Goal: Information Seeking & Learning: Learn about a topic

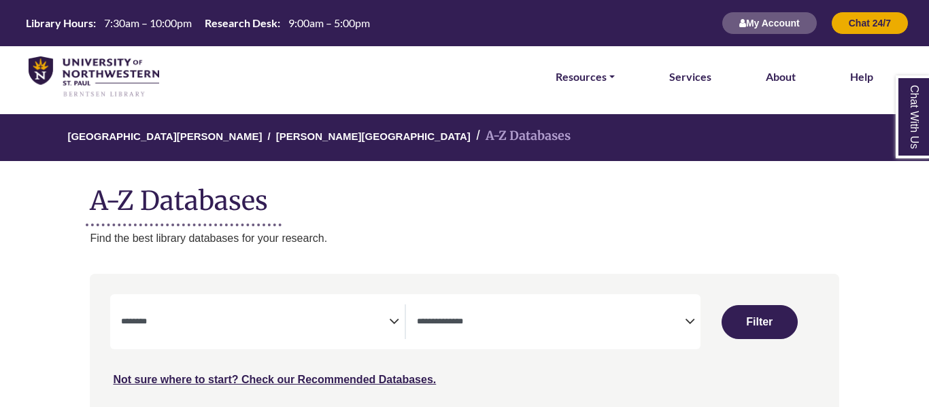
select select "Database Subject Filter"
select select "Database Types Filter"
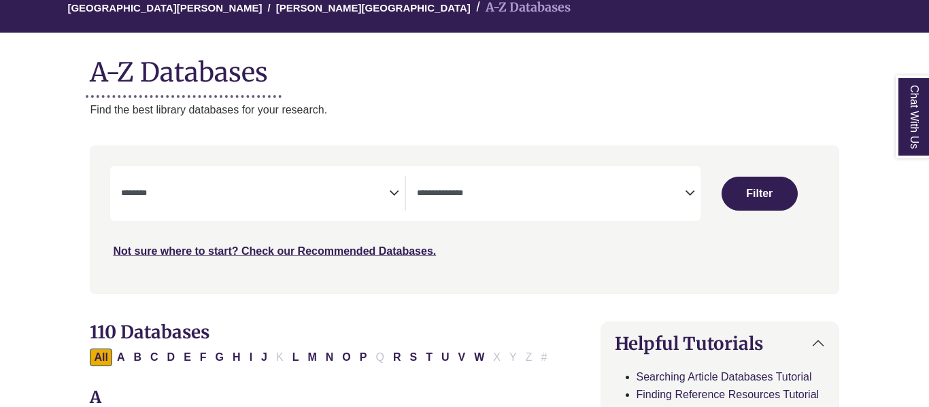
scroll to position [129, 0]
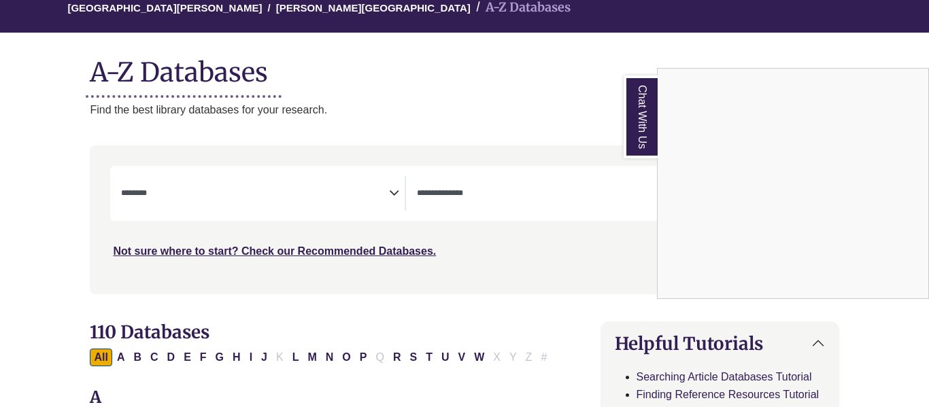
click at [194, 192] on div "Chat With Us" at bounding box center [464, 203] width 929 height 407
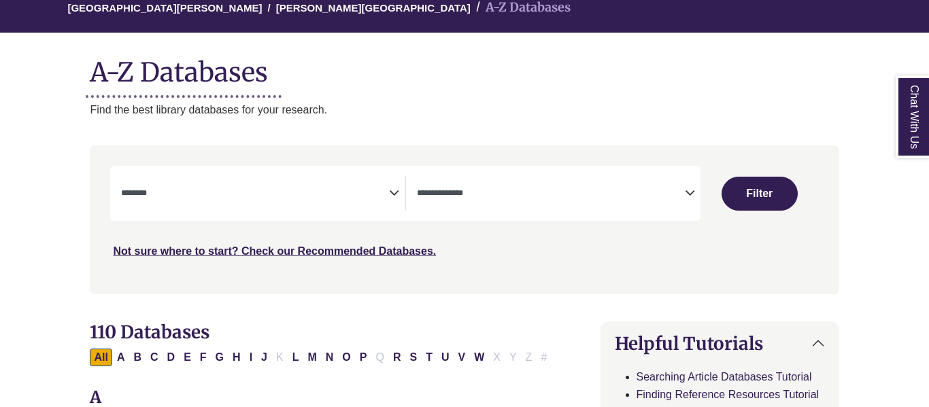
click at [194, 192] on textarea "Search" at bounding box center [255, 194] width 268 height 11
click at [350, 90] on div "University of Northwestern - St. Paul Berntsen Library A-Z Databases A-Z Databa…" at bounding box center [464, 52] width 790 height 133
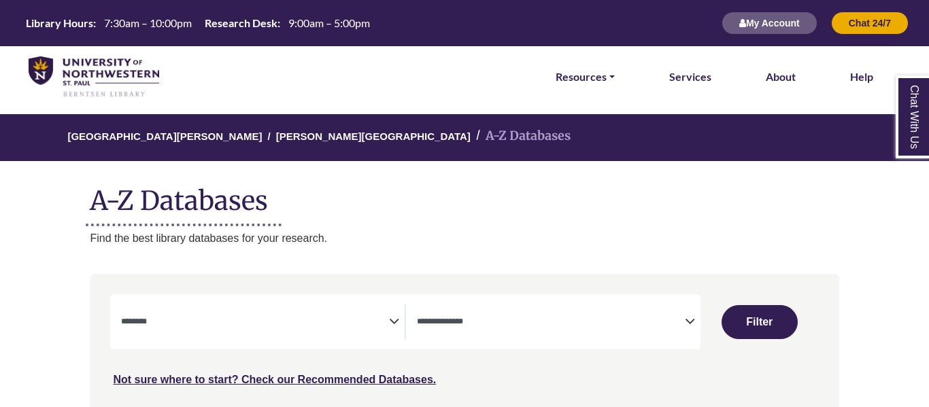
click at [94, 61] on img at bounding box center [94, 76] width 131 height 41
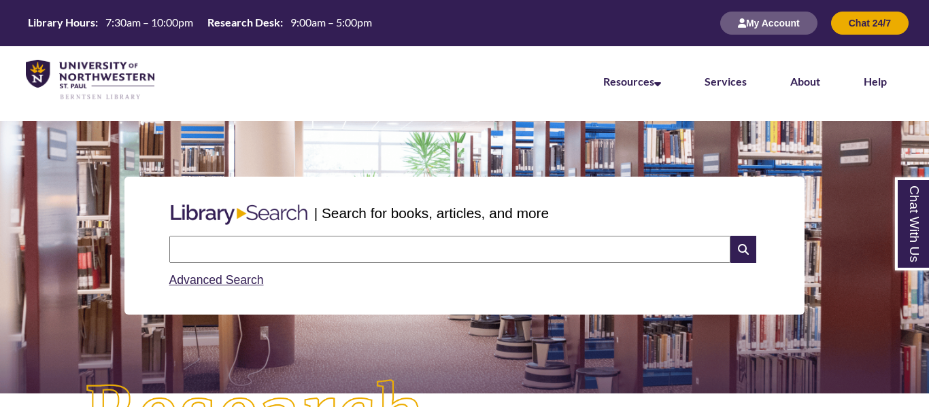
click at [282, 254] on input "text" at bounding box center [449, 249] width 561 height 27
type input "**********"
click at [0, 0] on div "Chat With Us" at bounding box center [0, 0] width 0 height 0
click at [732, 247] on icon at bounding box center [743, 249] width 26 height 27
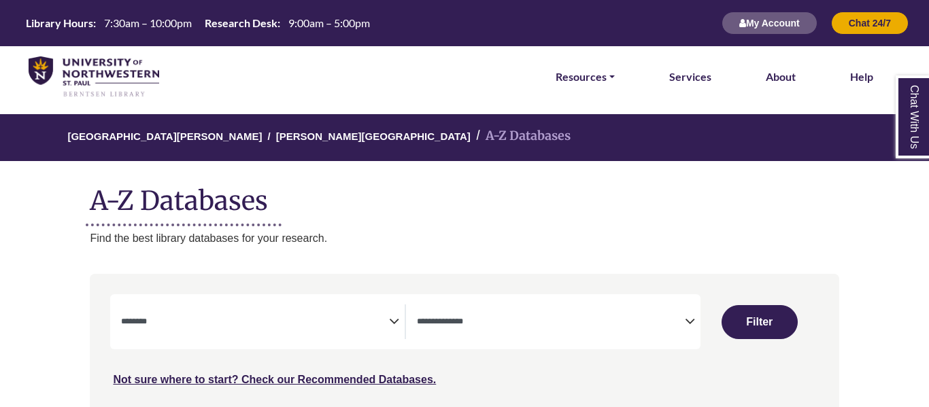
select select "Database Subject Filter"
select select "Database Types Filter"
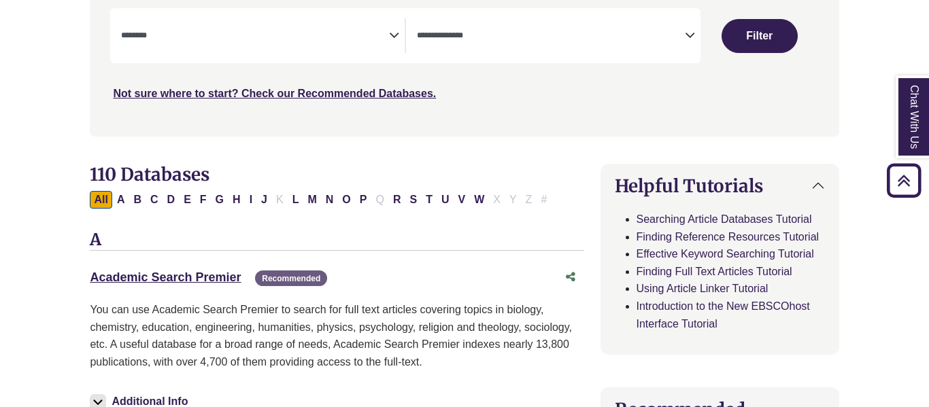
scroll to position [285, 0]
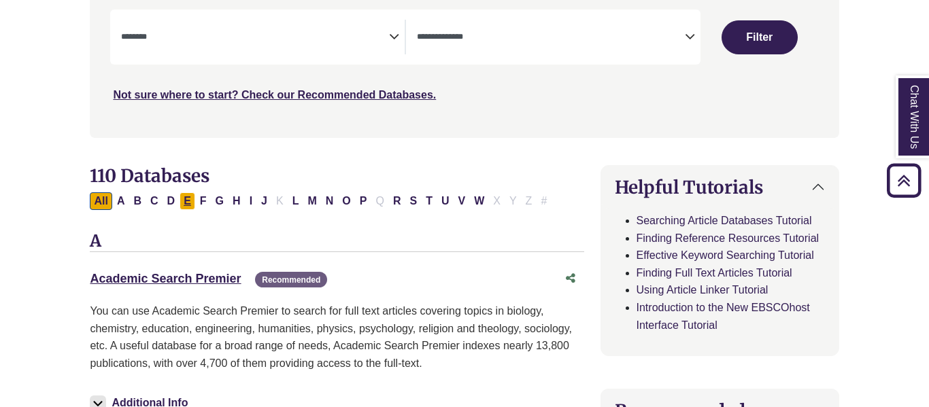
click at [192, 205] on button "E" at bounding box center [188, 201] width 16 height 18
select select "Database Subject Filter"
select select "Database Types Filter"
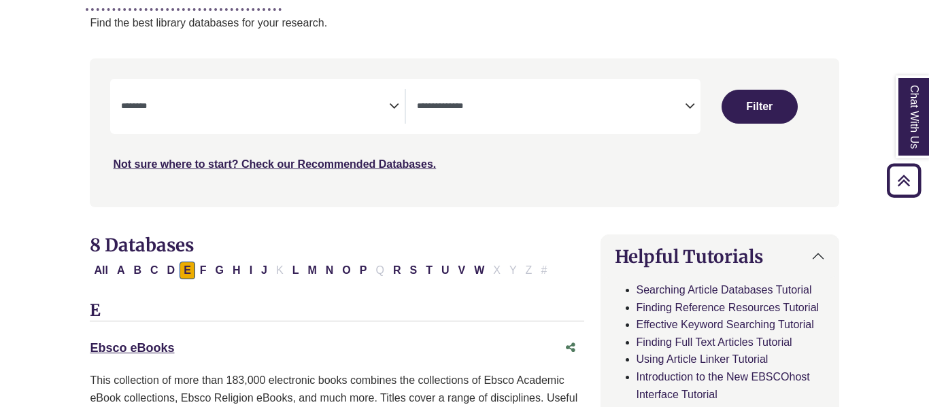
scroll to position [217, 0]
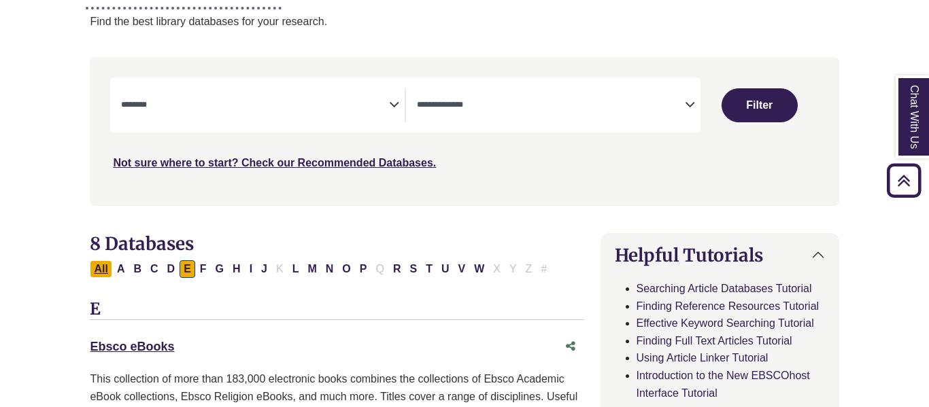
click at [100, 262] on button "All" at bounding box center [101, 269] width 22 height 18
select select "Database Subject Filter"
select select "Database Types Filter"
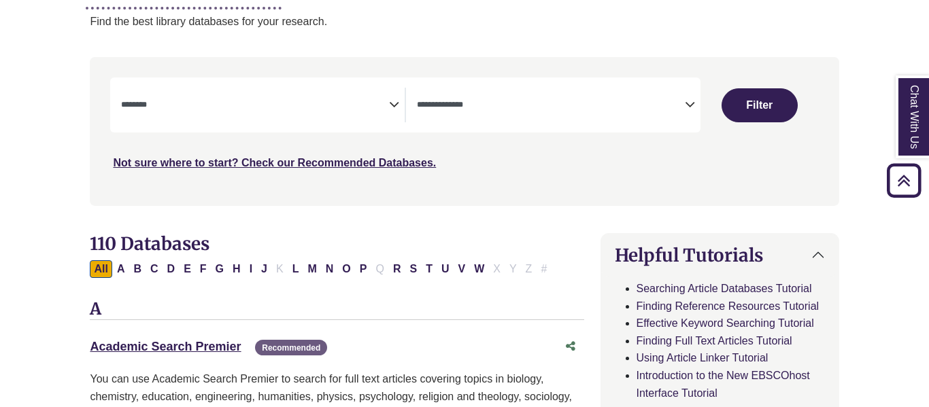
click at [291, 90] on span "Search filters" at bounding box center [255, 105] width 268 height 35
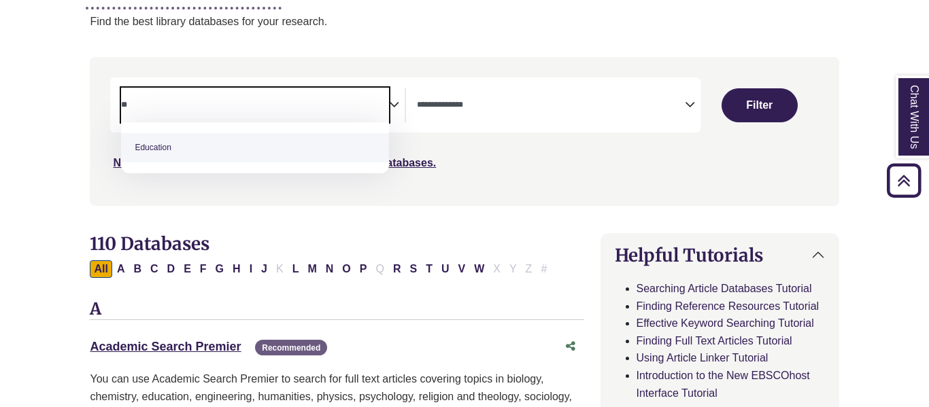
type textarea "**"
select select "*****"
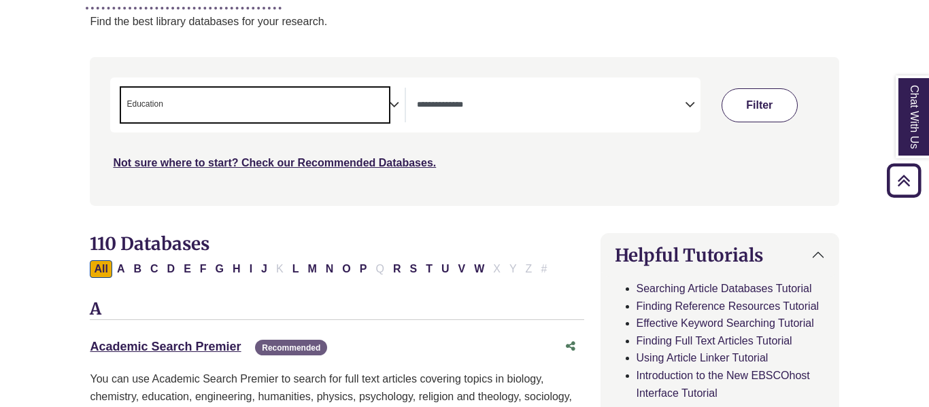
click at [756, 98] on button "Filter" at bounding box center [759, 105] width 76 height 34
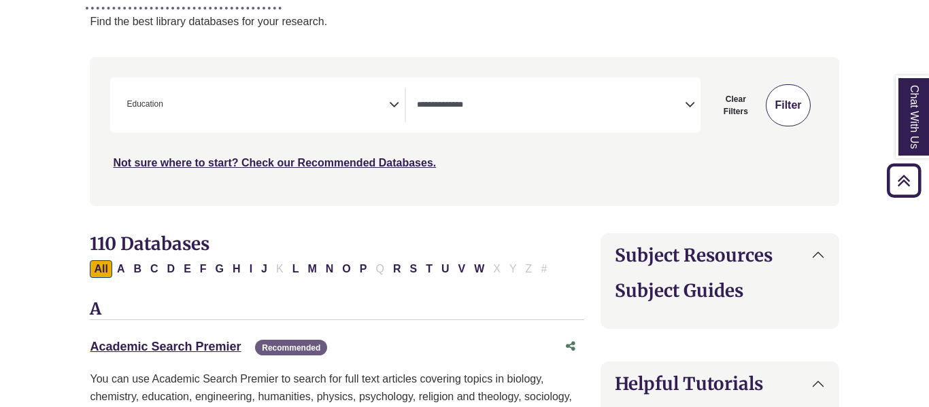
select select "Database Types Filter"
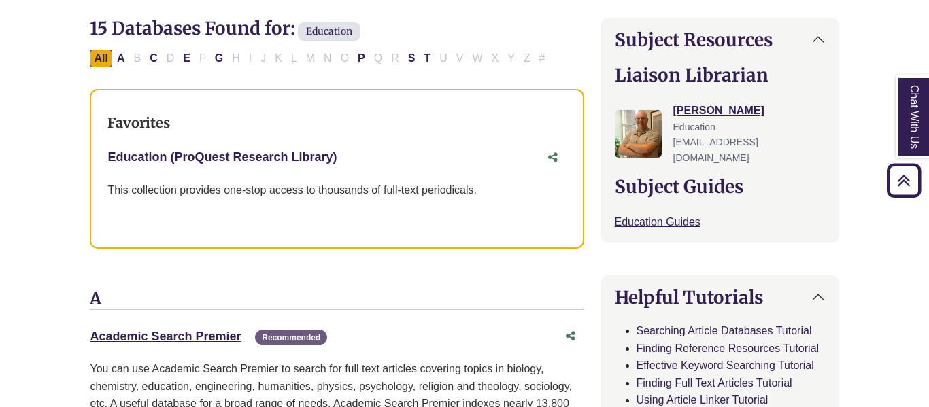
scroll to position [450, 0]
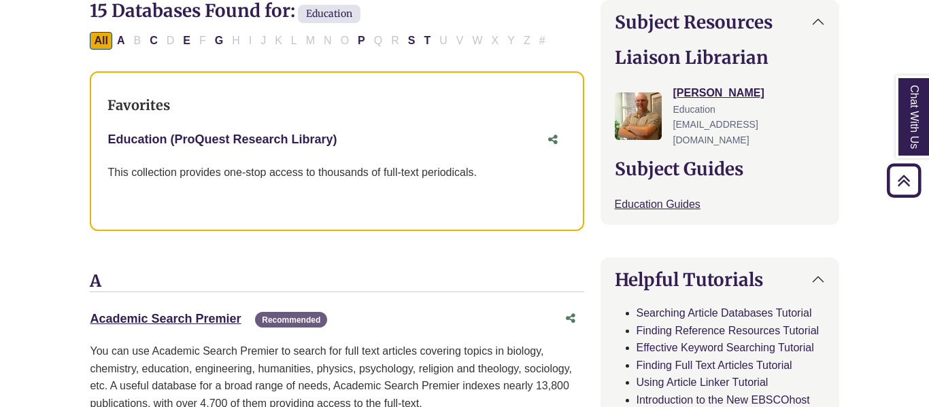
click at [313, 137] on link "Education (ProQuest Research Library) This link opens in a new window" at bounding box center [221, 140] width 229 height 14
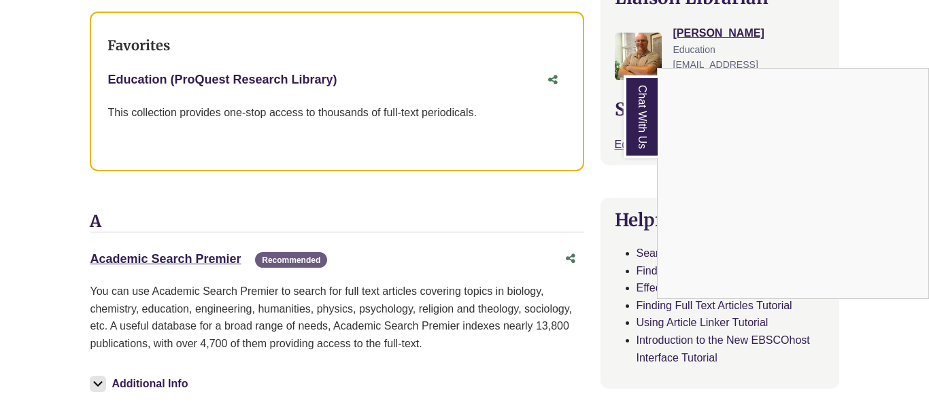
scroll to position [532, 0]
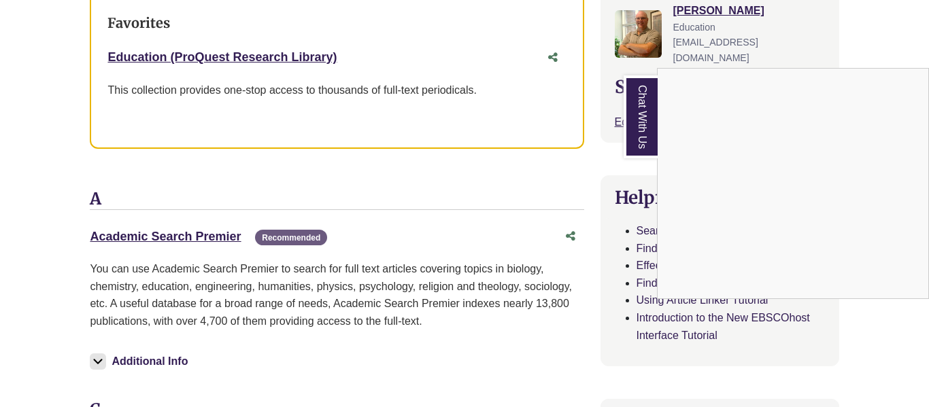
click at [184, 236] on div "Chat With Us" at bounding box center [464, 203] width 929 height 407
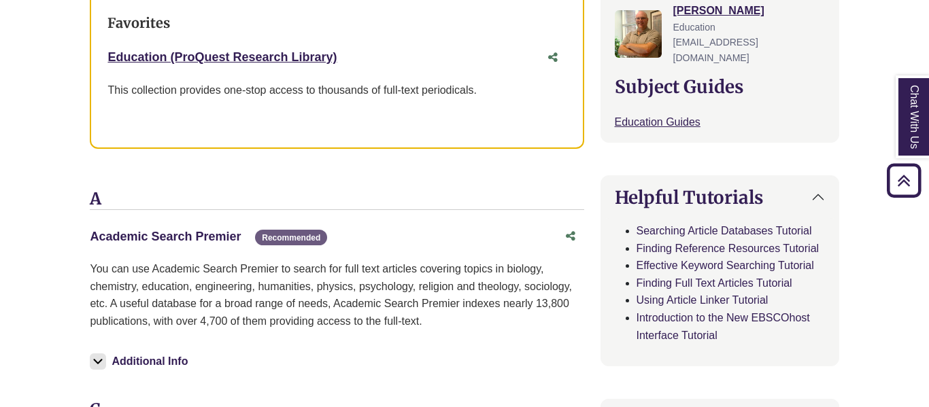
click at [184, 233] on link "Academic Search Premier This link opens in a new window" at bounding box center [165, 237] width 151 height 14
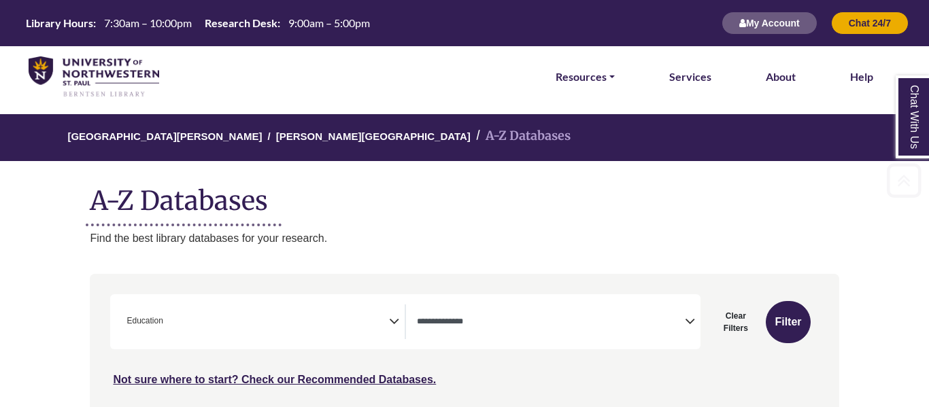
scroll to position [211, 0]
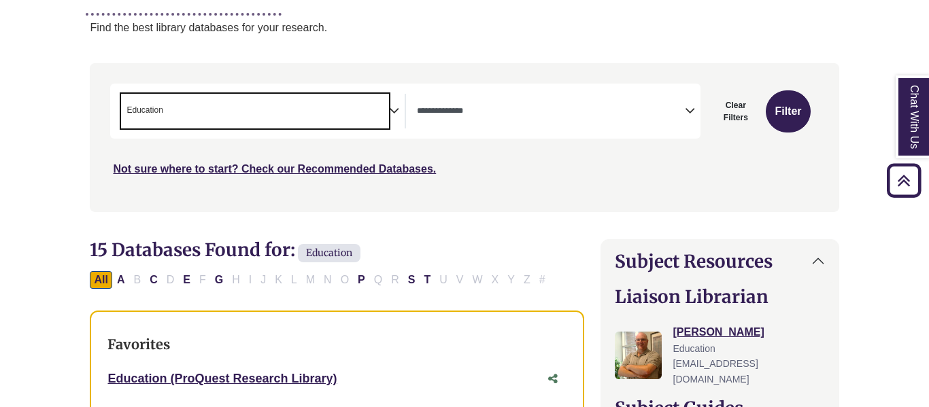
click at [297, 118] on span "× Education" at bounding box center [255, 111] width 268 height 35
click at [732, 111] on button "Clear Filters" at bounding box center [736, 111] width 54 height 42
select select "Database Subject Filter"
select select "Database Types Filter"
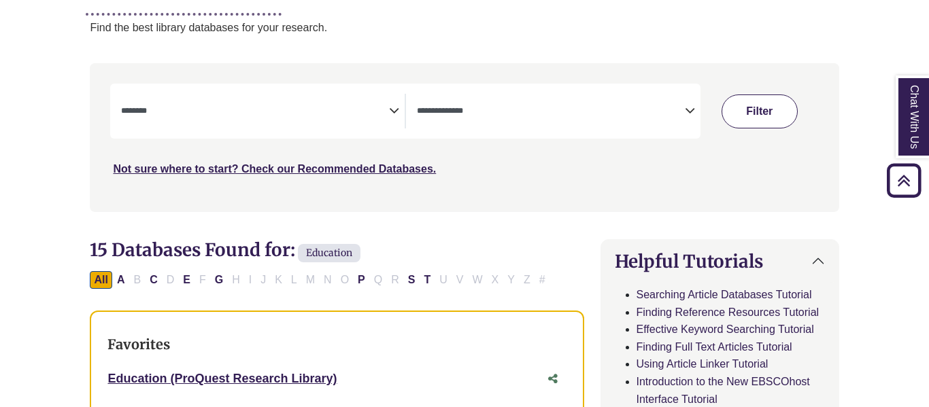
select select "Database Subject Filter"
select select "Database Types Filter"
click at [734, 111] on button "Filter" at bounding box center [759, 112] width 76 height 34
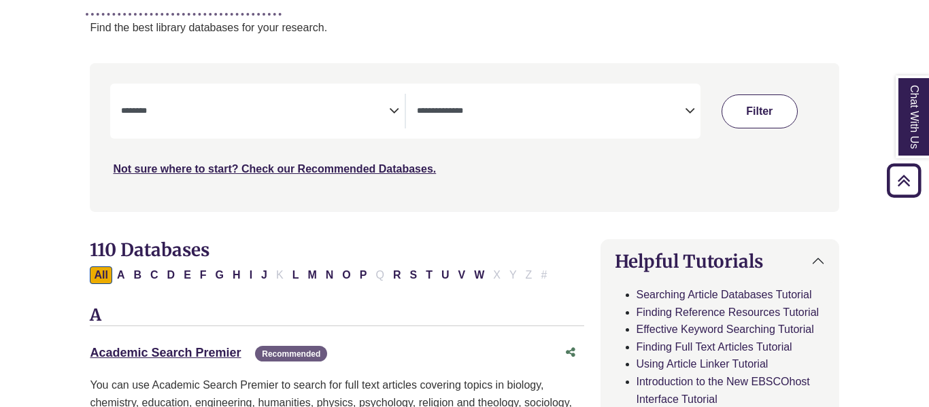
select select "Database Subject Filter"
select select "Database Types Filter"
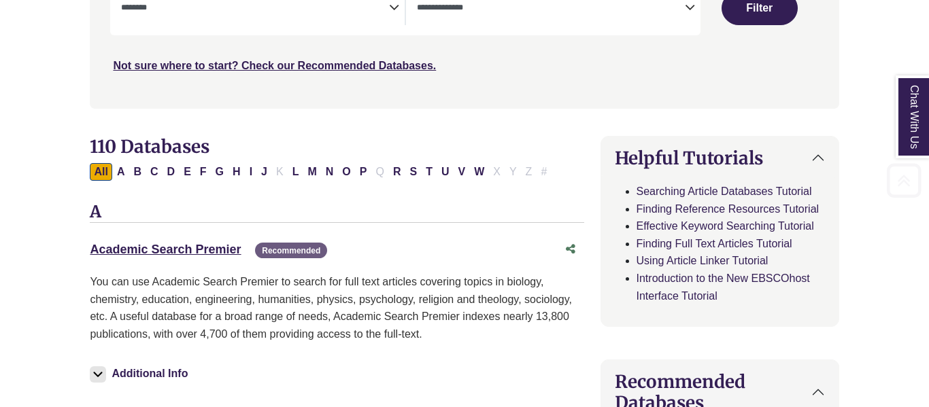
scroll to position [321, 0]
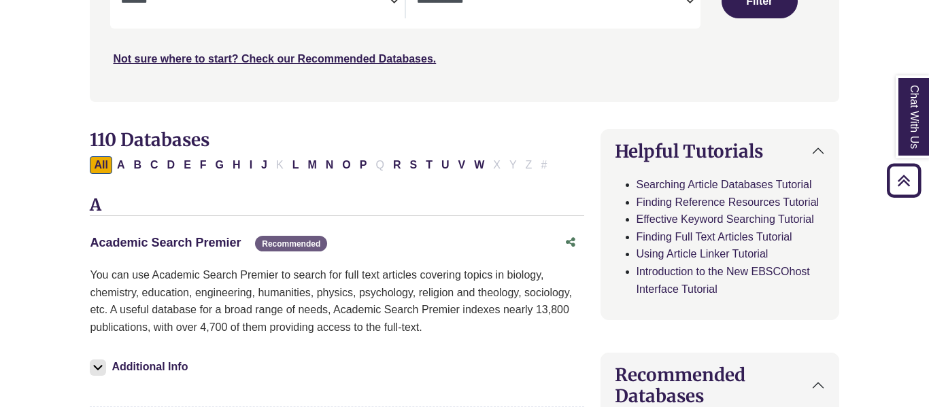
click at [175, 242] on link "Academic Search Premier This link opens in a new window" at bounding box center [165, 243] width 151 height 14
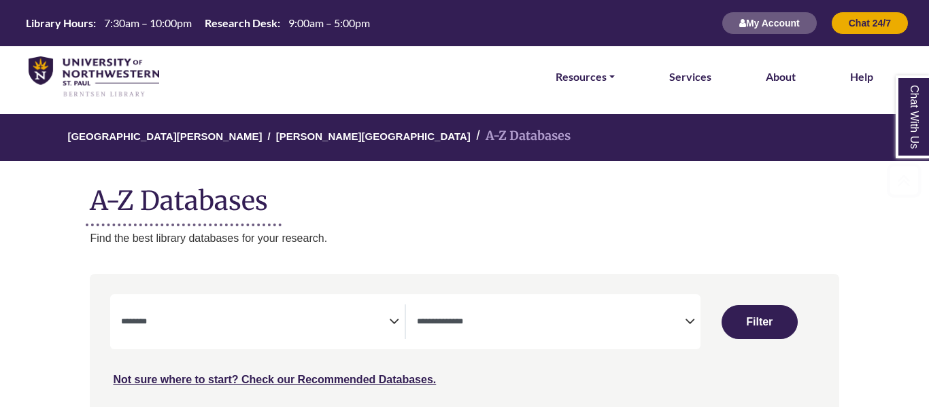
click at [101, 71] on img at bounding box center [94, 76] width 131 height 41
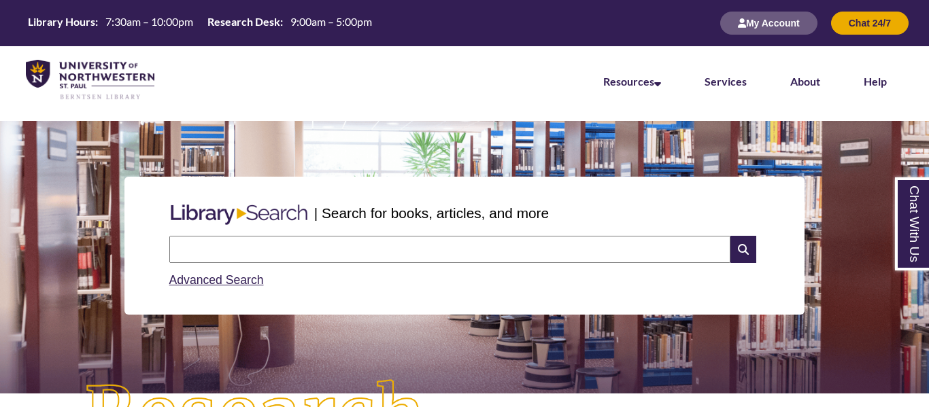
click at [257, 237] on input "text" at bounding box center [449, 249] width 561 height 27
click at [318, 248] on input "text" at bounding box center [449, 249] width 561 height 27
type input "**********"
